Goal: Book appointment/travel/reservation

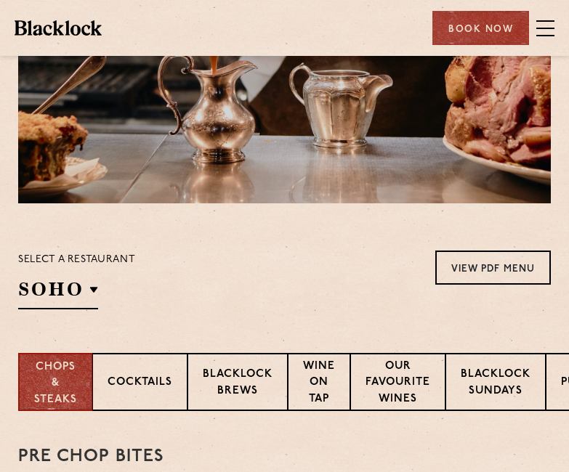
scroll to position [218, 0]
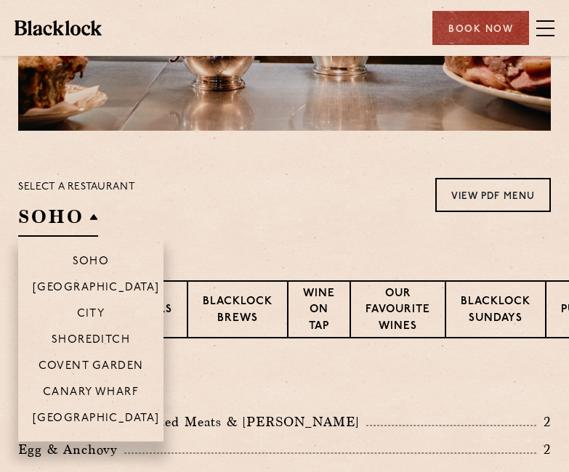
click at [94, 217] on h2 "SOHO" at bounding box center [58, 220] width 80 height 33
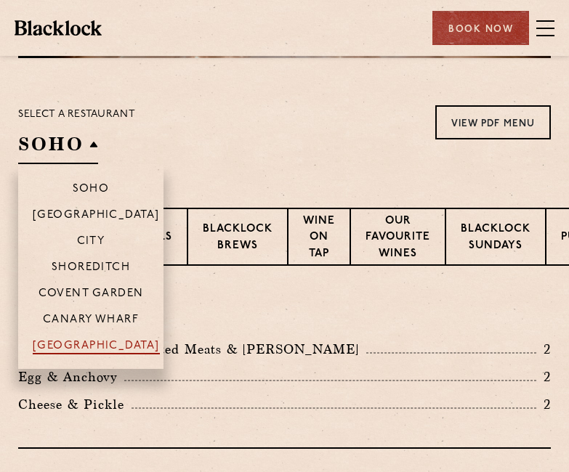
click at [105, 340] on p "[GEOGRAPHIC_DATA]" at bounding box center [96, 347] width 127 height 15
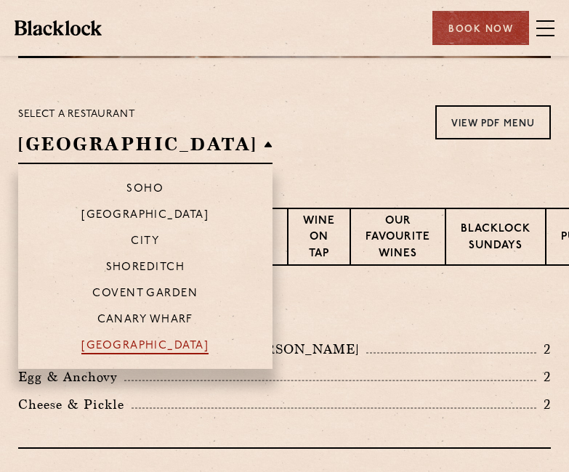
click at [111, 342] on p "[GEOGRAPHIC_DATA]" at bounding box center [144, 347] width 127 height 15
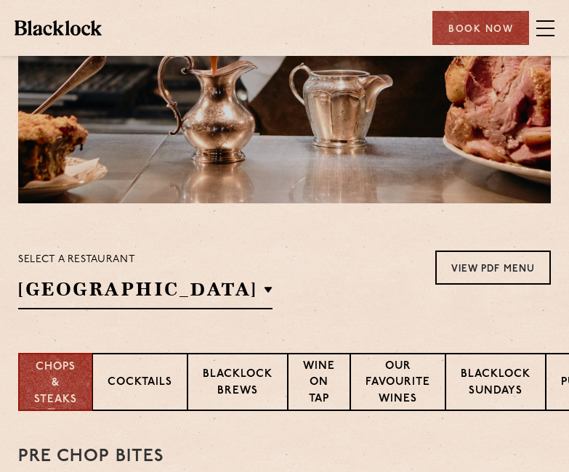
scroll to position [218, 0]
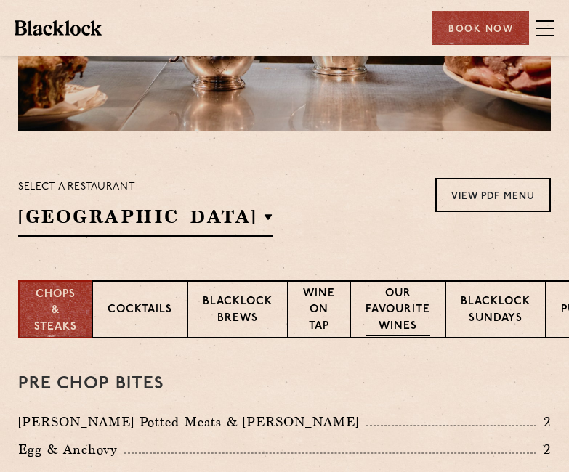
click at [393, 305] on p "Our favourite wines" at bounding box center [398, 311] width 65 height 51
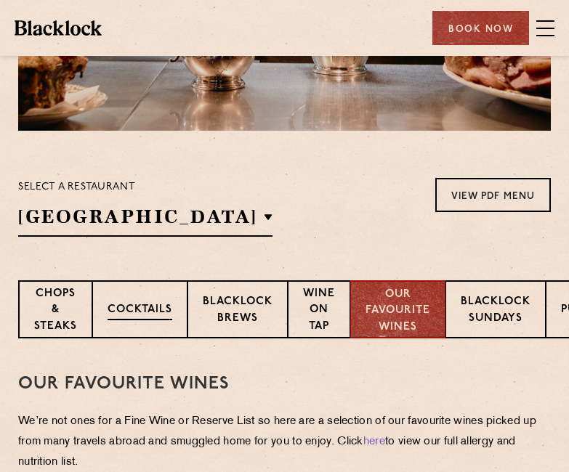
click at [161, 305] on p "Cocktails" at bounding box center [140, 311] width 65 height 18
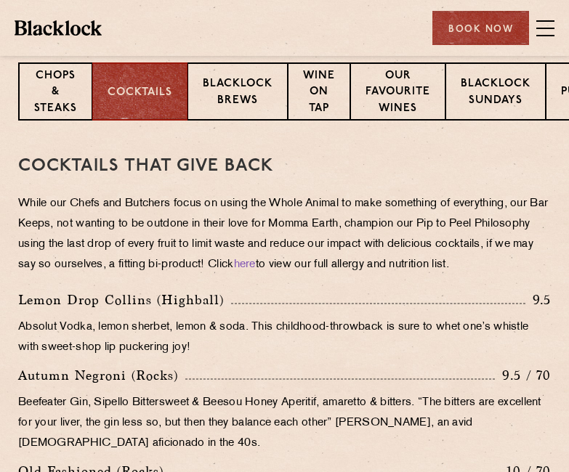
scroll to position [363, 0]
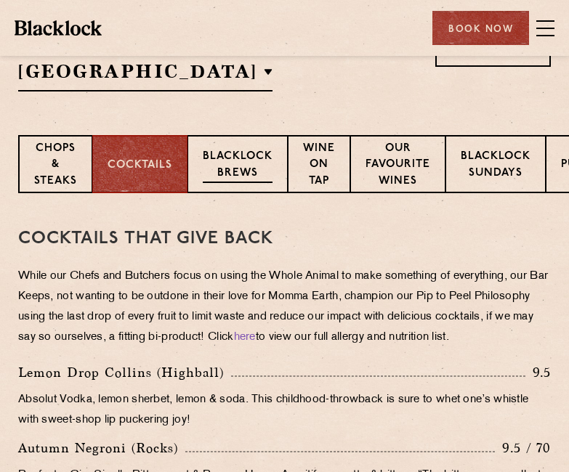
click at [246, 166] on p "Blacklock Brews" at bounding box center [238, 166] width 70 height 34
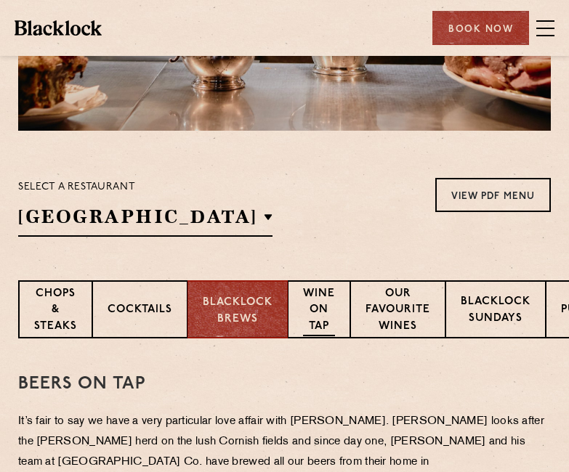
scroll to position [145, 0]
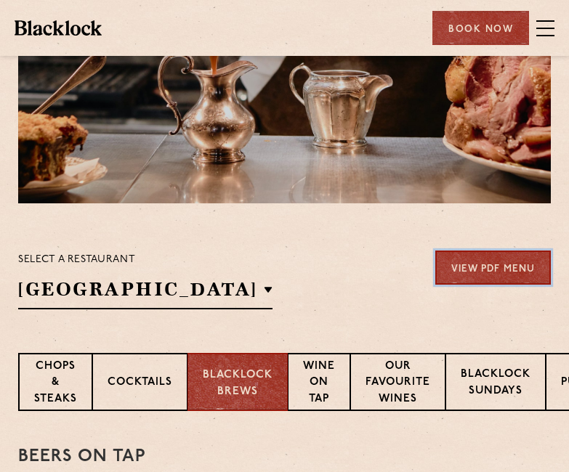
click at [485, 262] on link "View PDF Menu" at bounding box center [493, 268] width 116 height 34
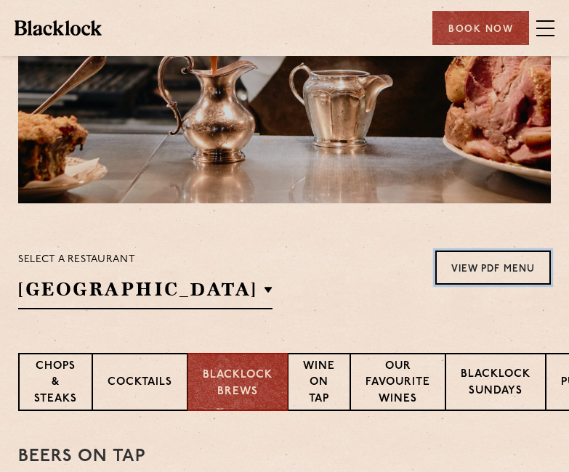
scroll to position [291, 0]
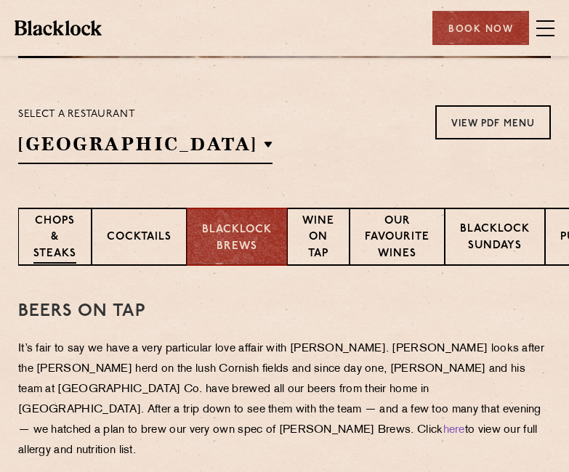
click at [57, 249] on p "Chops & Steaks" at bounding box center [54, 239] width 43 height 51
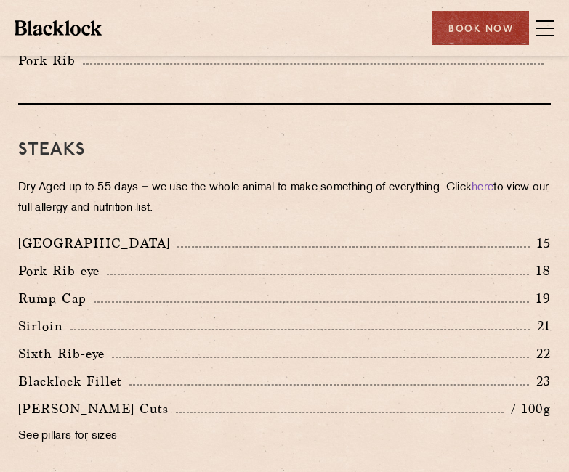
scroll to position [1526, 0]
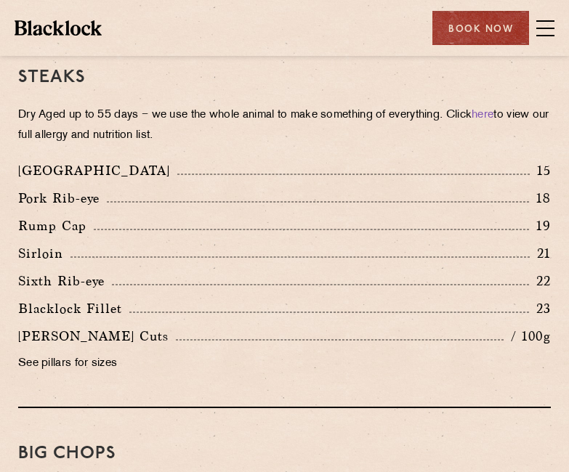
click at [74, 368] on p "See pillars for sizes" at bounding box center [284, 364] width 533 height 20
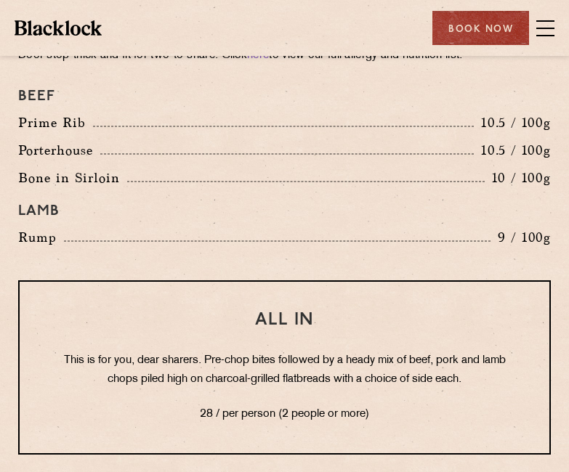
scroll to position [2035, 0]
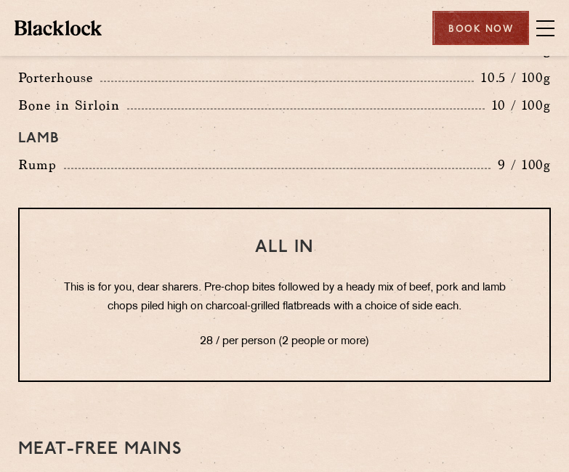
click at [499, 29] on div "Book Now" at bounding box center [480, 28] width 97 height 34
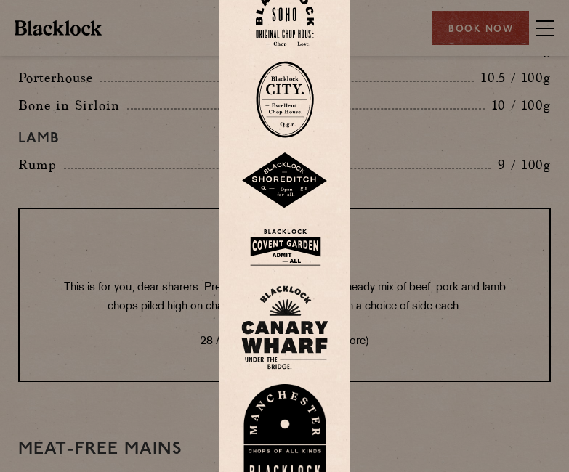
click at [303, 413] on img at bounding box center [284, 434] width 87 height 100
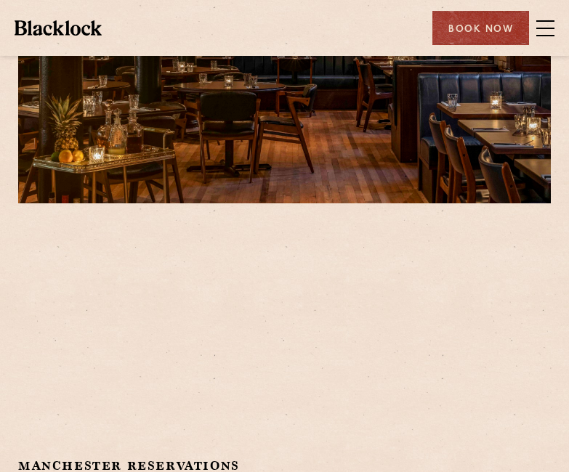
scroll to position [218, 0]
